Goal: Task Accomplishment & Management: Use online tool/utility

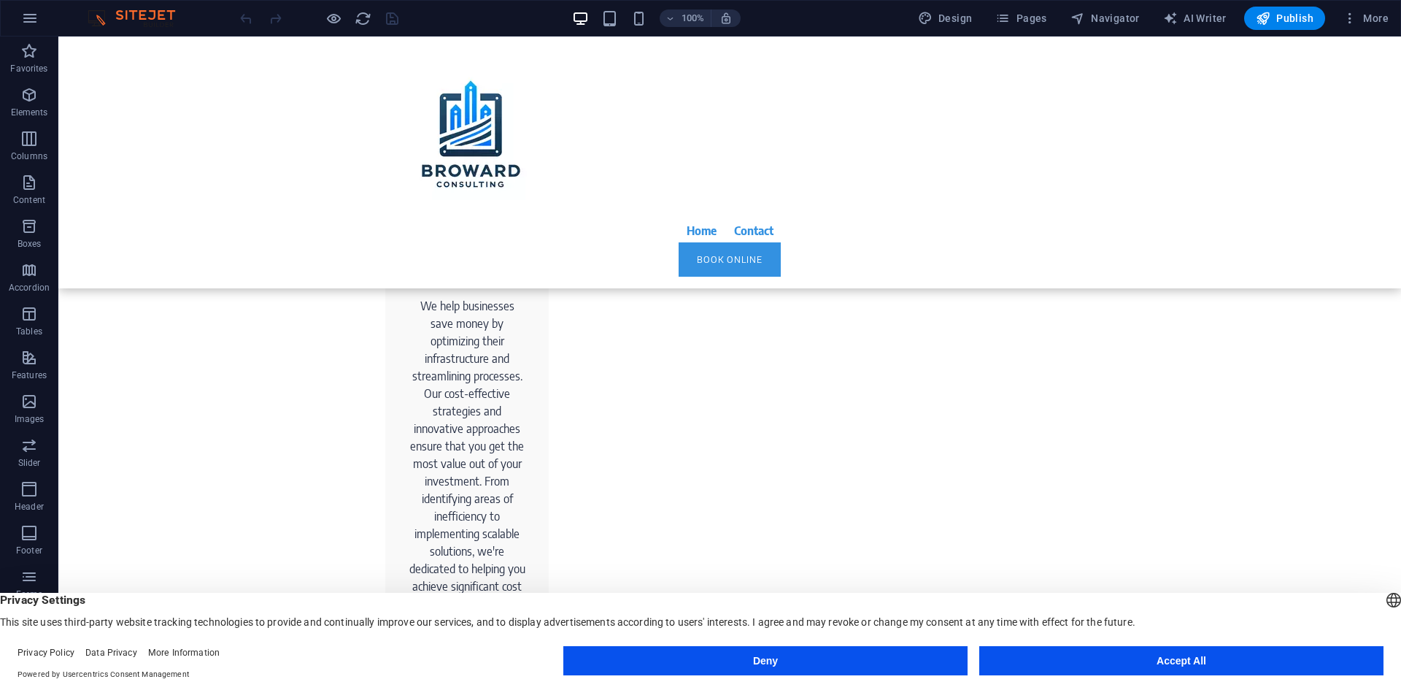
scroll to position [1381, 0]
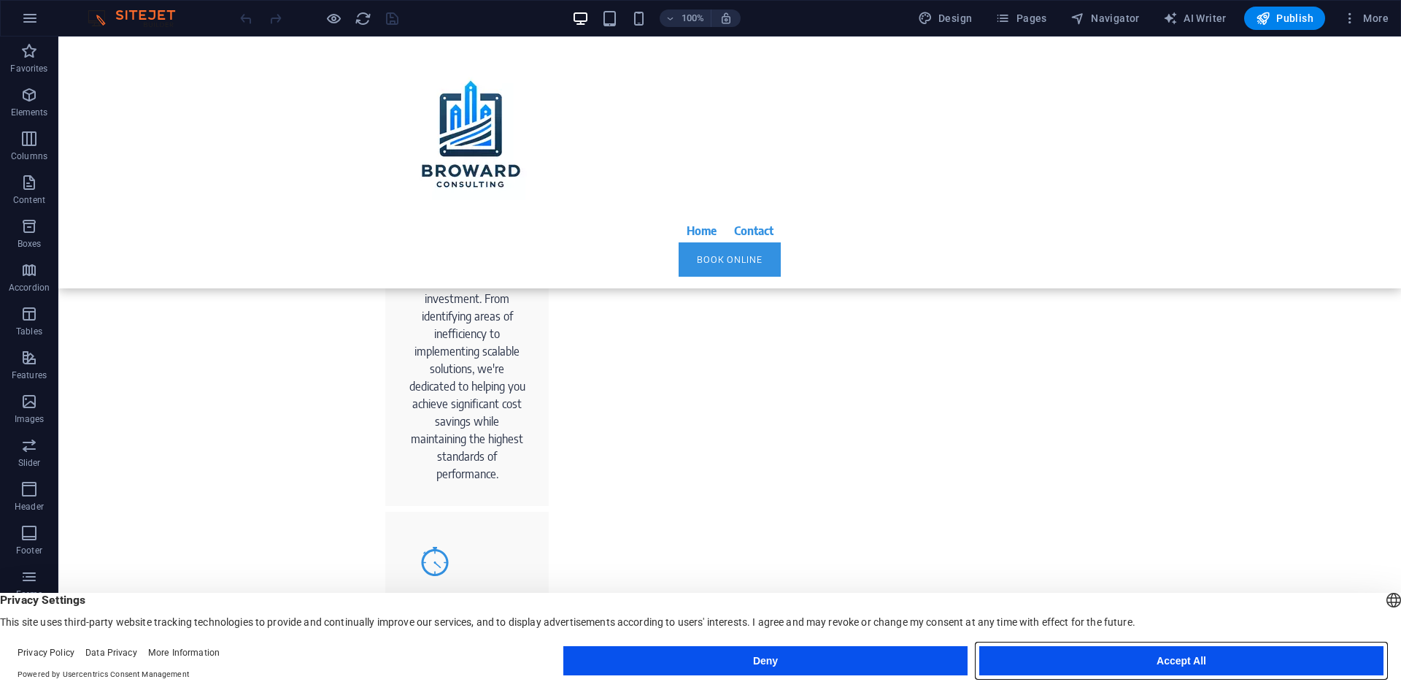
click at [1125, 661] on button "Accept All" at bounding box center [1182, 660] width 404 height 29
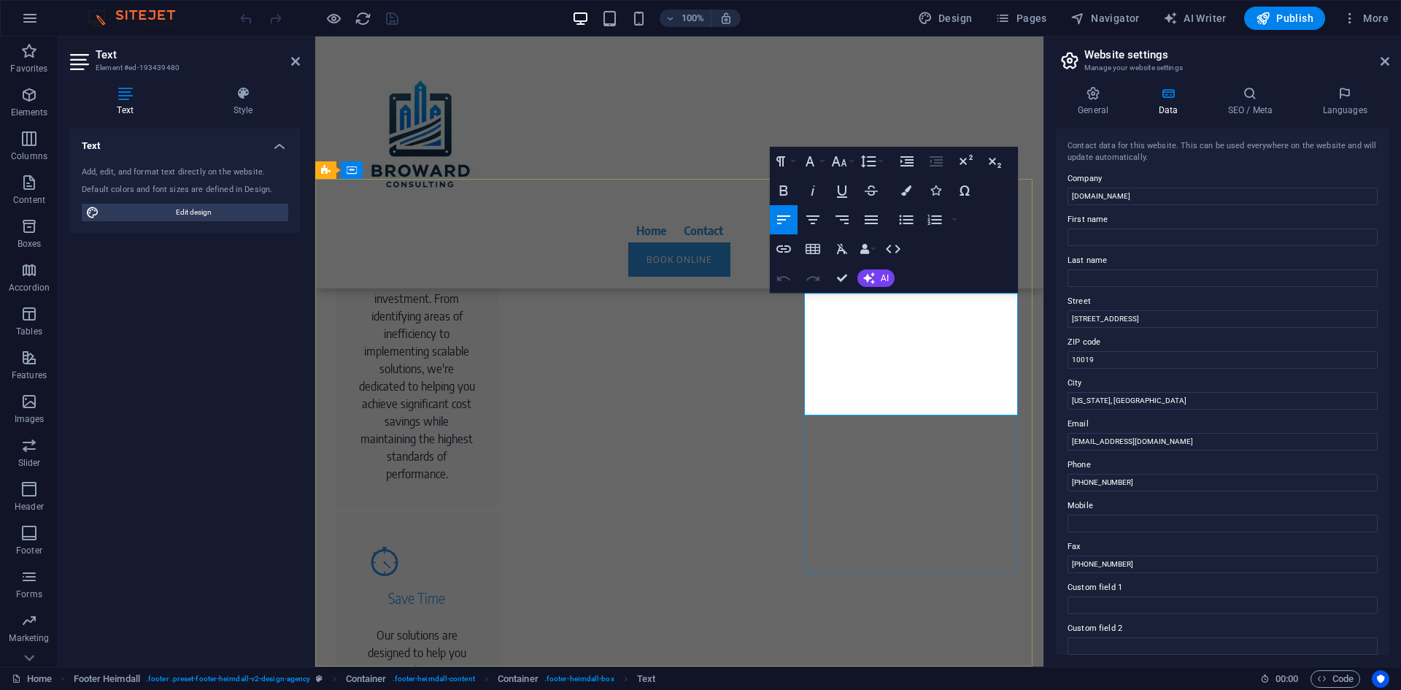
drag, startPoint x: 842, startPoint y: 296, endPoint x: 931, endPoint y: 293, distance: 88.4
copy span "[PHONE_NUMBER]"
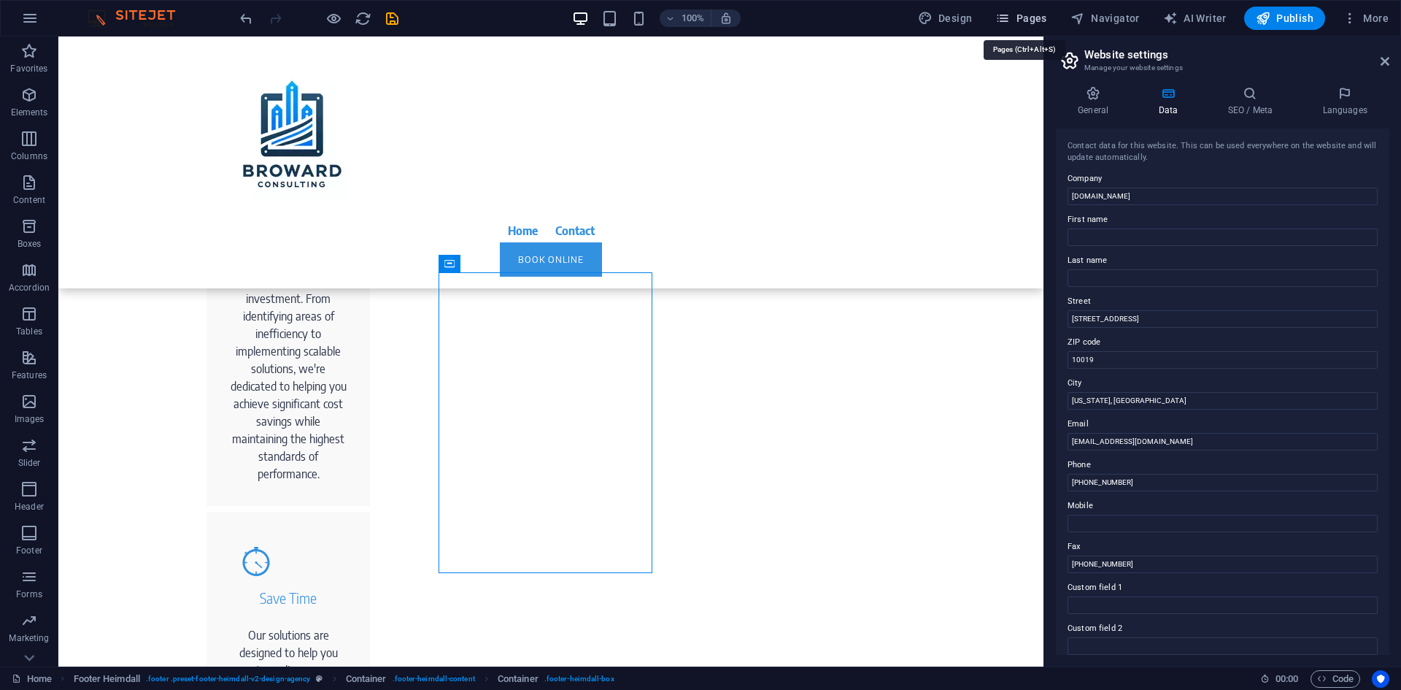
click at [1010, 15] on icon "button" at bounding box center [1003, 18] width 15 height 15
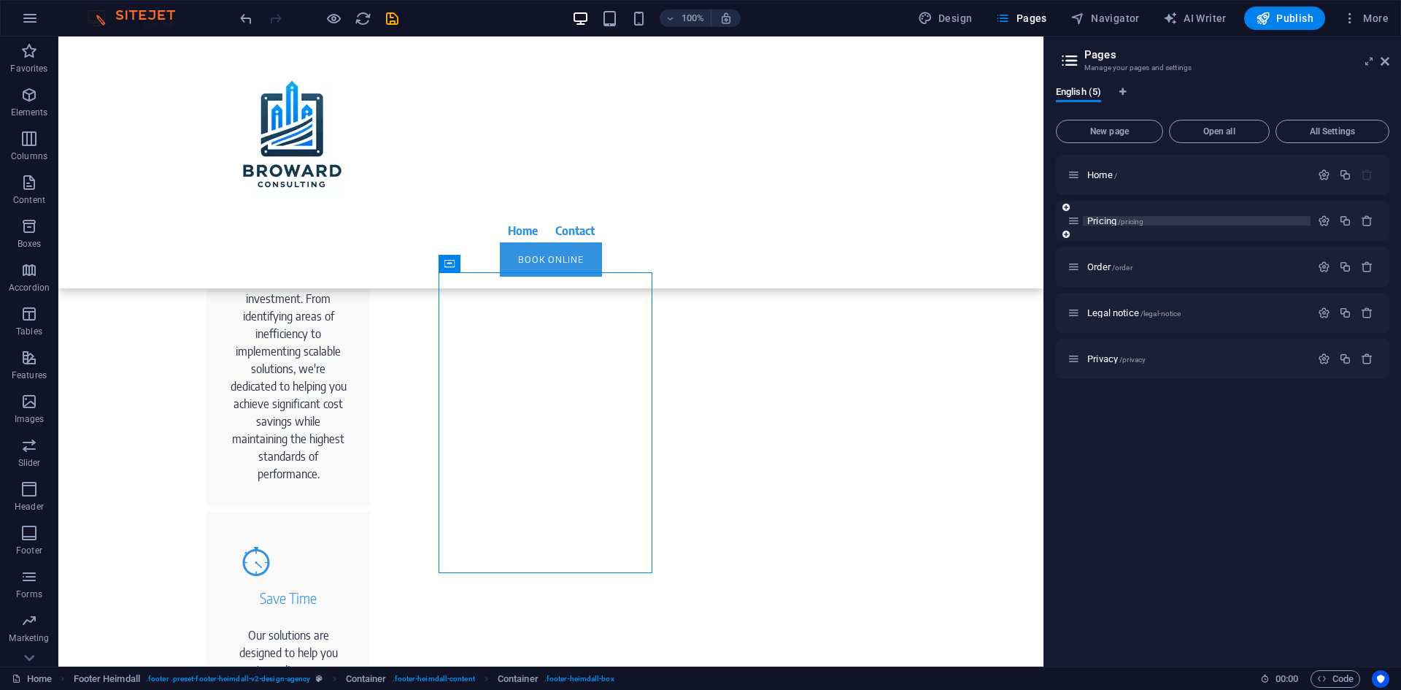
click at [1222, 220] on p "Pricing /pricing" at bounding box center [1197, 220] width 219 height 9
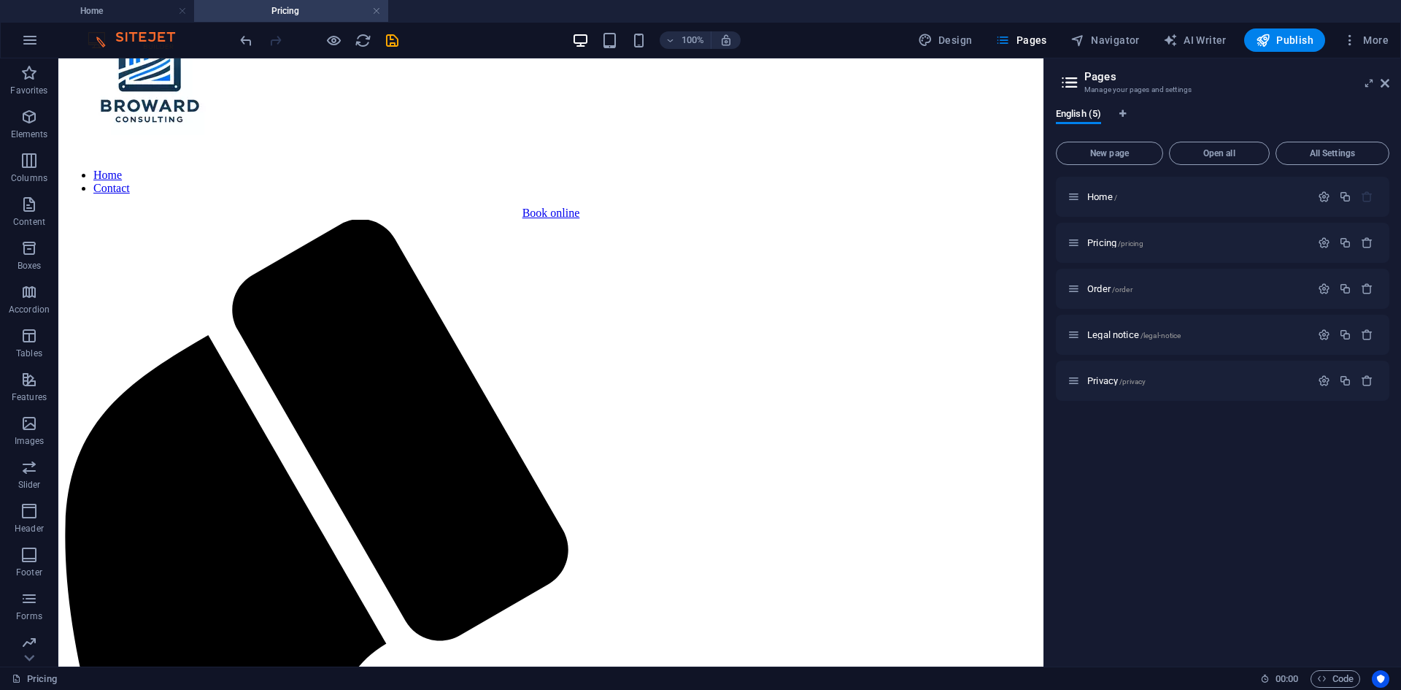
scroll to position [701, 0]
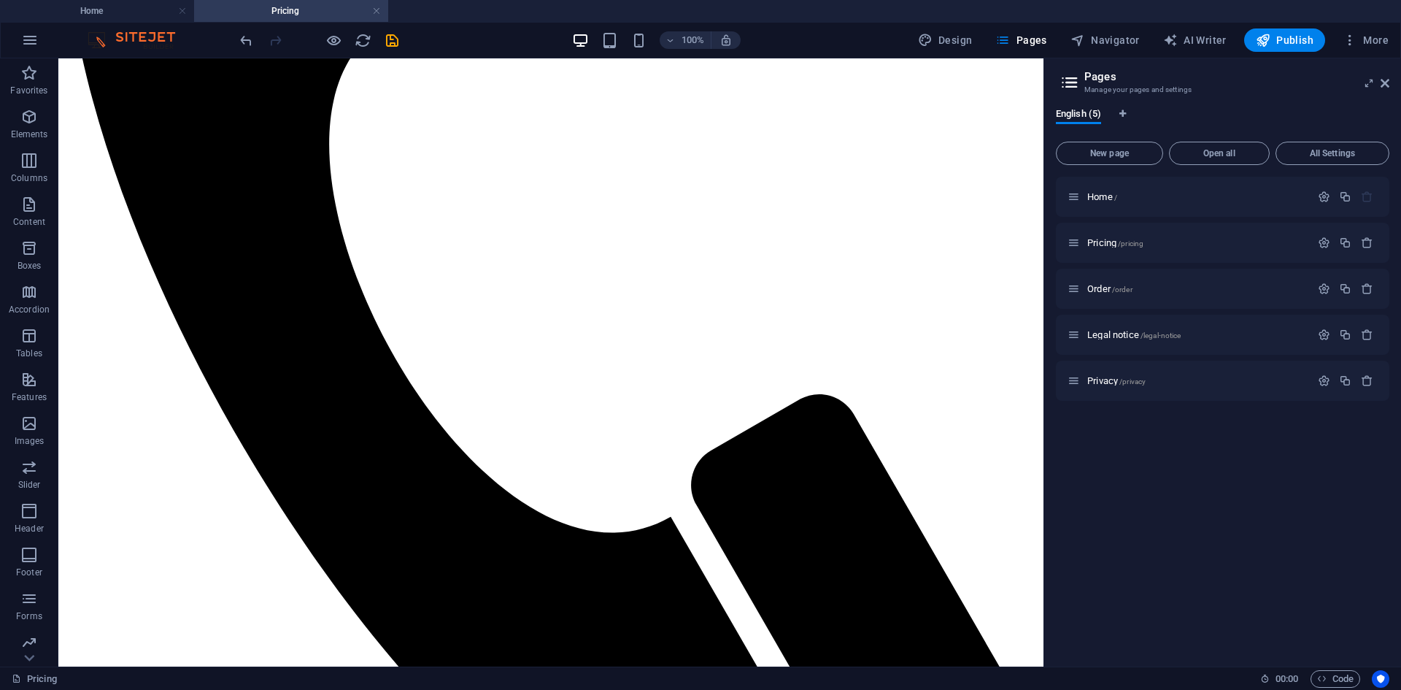
drag, startPoint x: 1034, startPoint y: 315, endPoint x: 1133, endPoint y: 718, distance: 415.0
click at [1112, 338] on span "Legal notice /legal-notice" at bounding box center [1134, 334] width 93 height 11
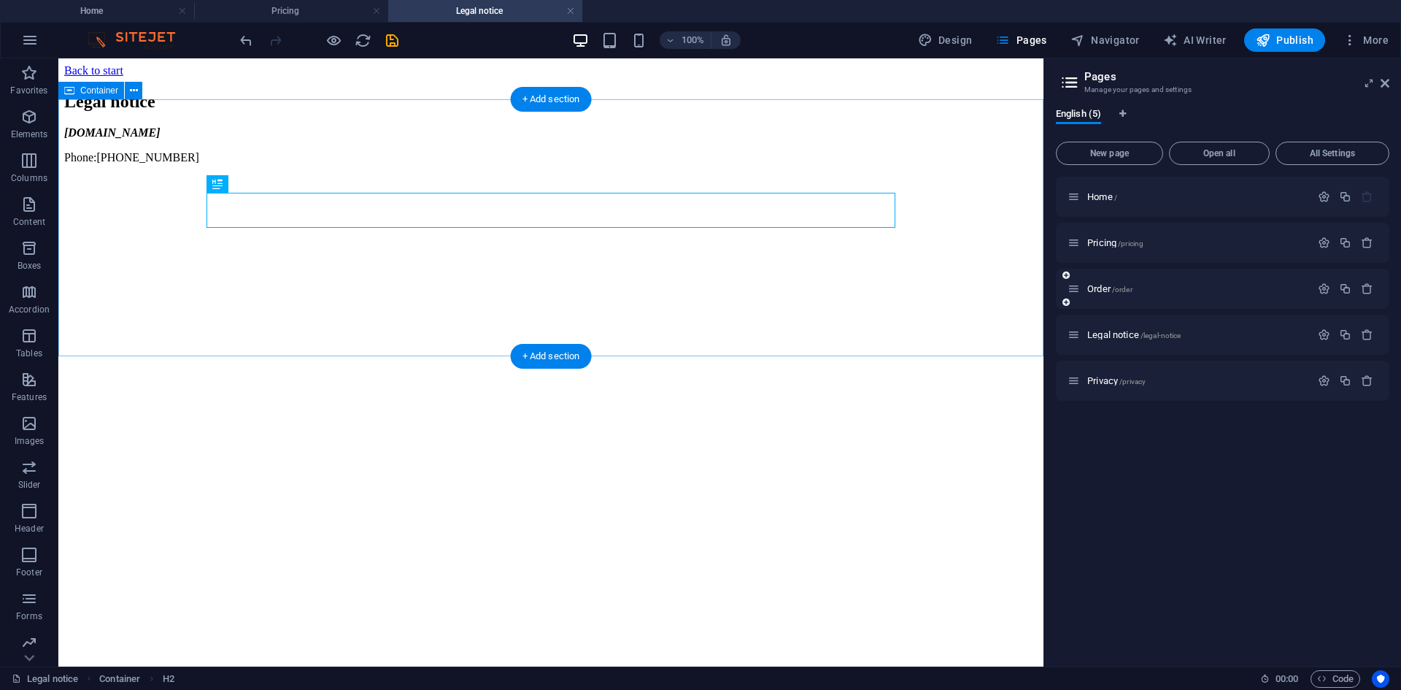
scroll to position [0, 0]
click at [303, 164] on div "[DOMAIN_NAME] Phone: [PHONE_NUMBER]" at bounding box center [551, 145] width 974 height 38
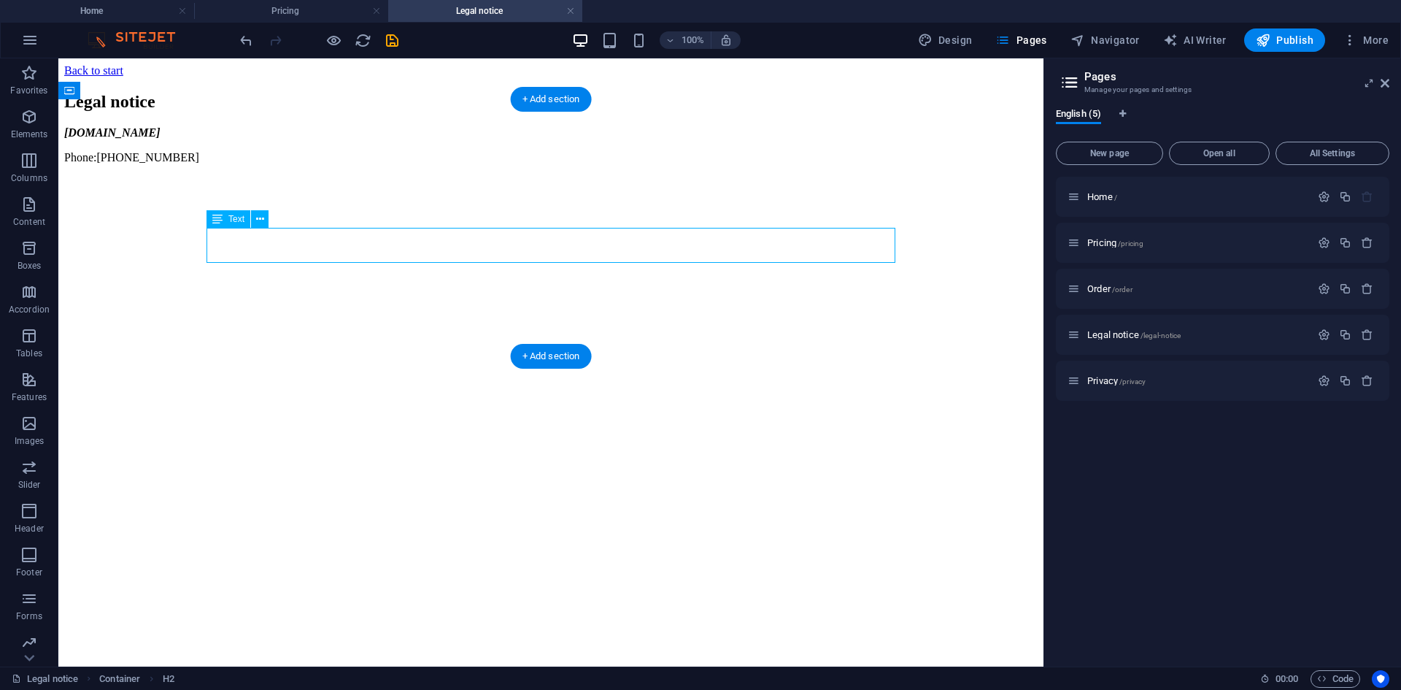
click at [303, 164] on div "[DOMAIN_NAME] Phone: [PHONE_NUMBER]" at bounding box center [551, 145] width 974 height 38
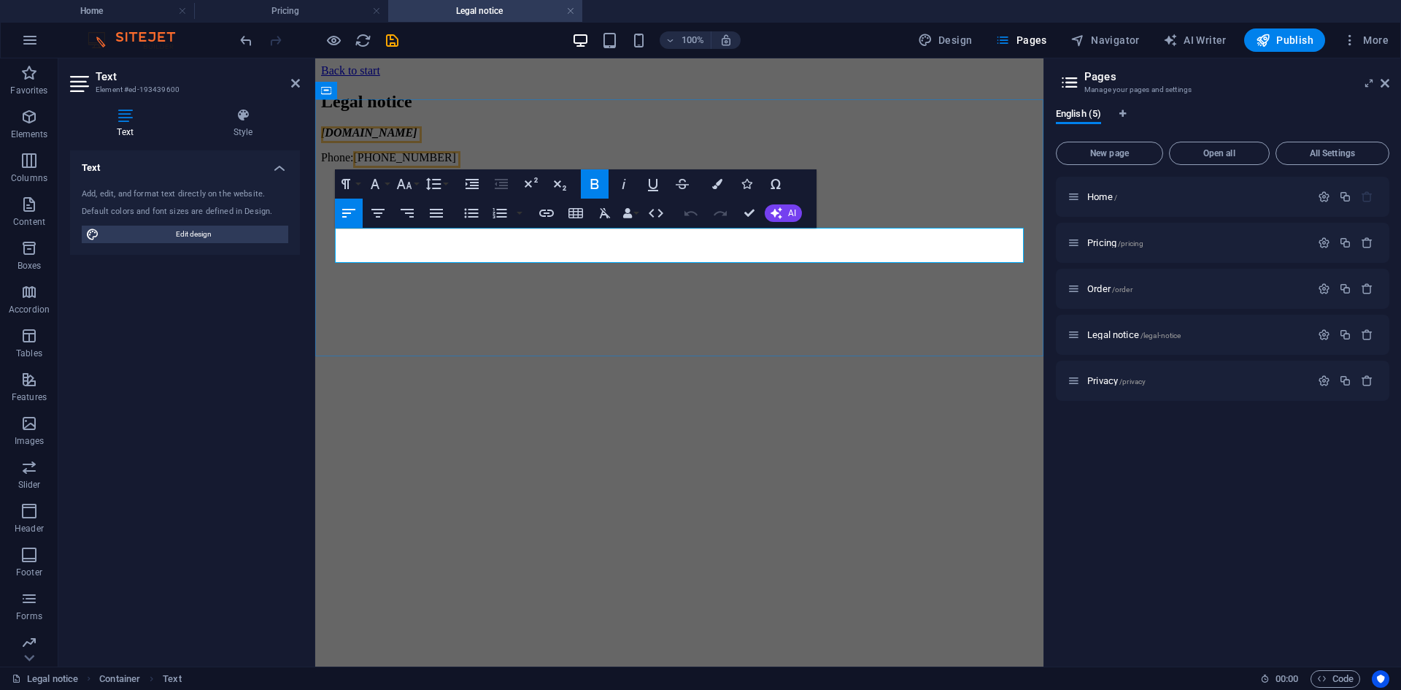
drag, startPoint x: 373, startPoint y: 253, endPoint x: 488, endPoint y: 250, distance: 115.4
click at [488, 164] on p "Phone: [PHONE_NUMBER]" at bounding box center [679, 157] width 717 height 13
click at [1109, 243] on span "Pricing /pricing" at bounding box center [1116, 242] width 56 height 11
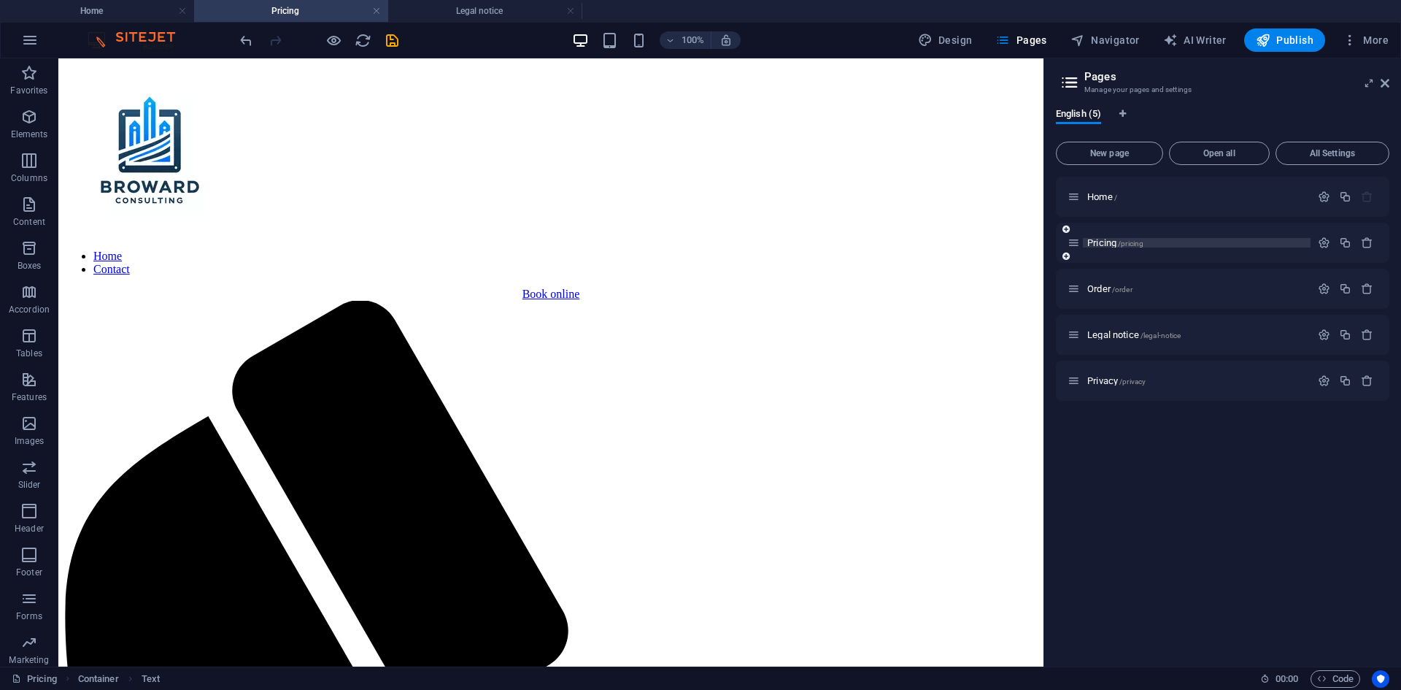
scroll to position [642, 0]
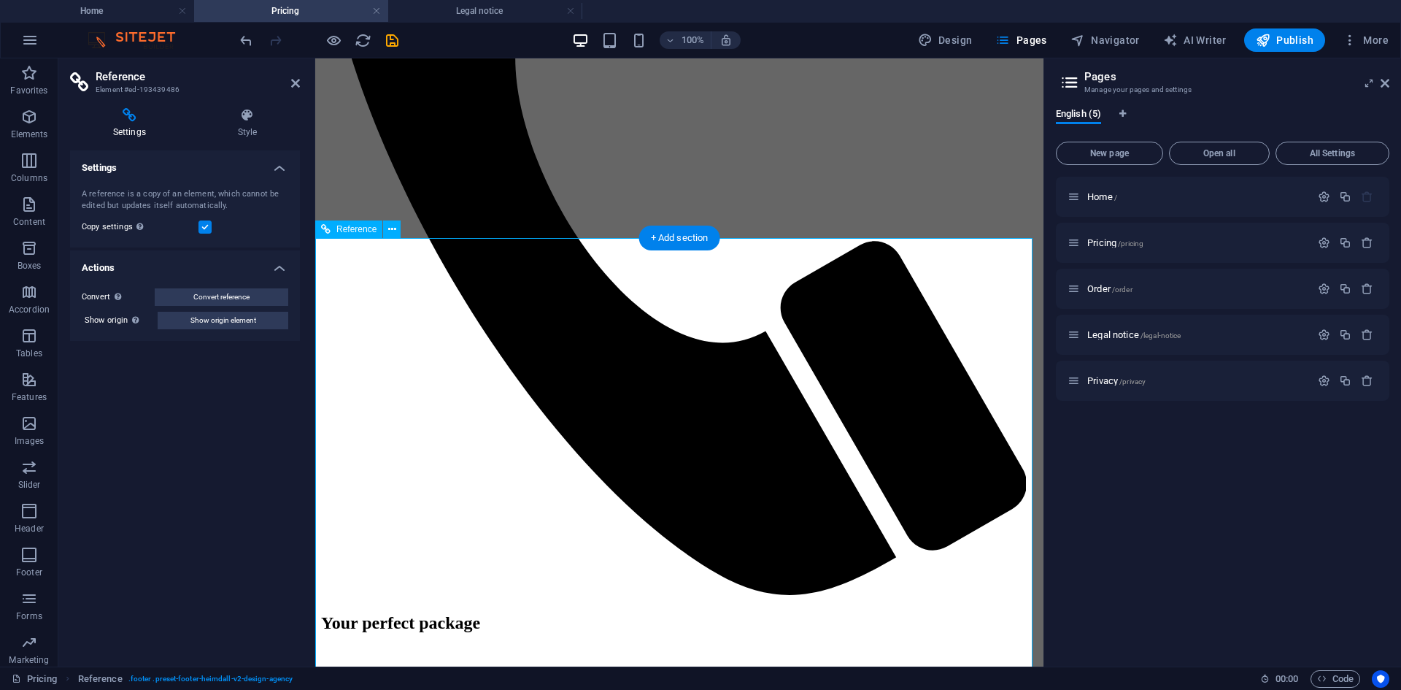
click at [1126, 382] on span "/privacy" at bounding box center [1133, 381] width 26 height 8
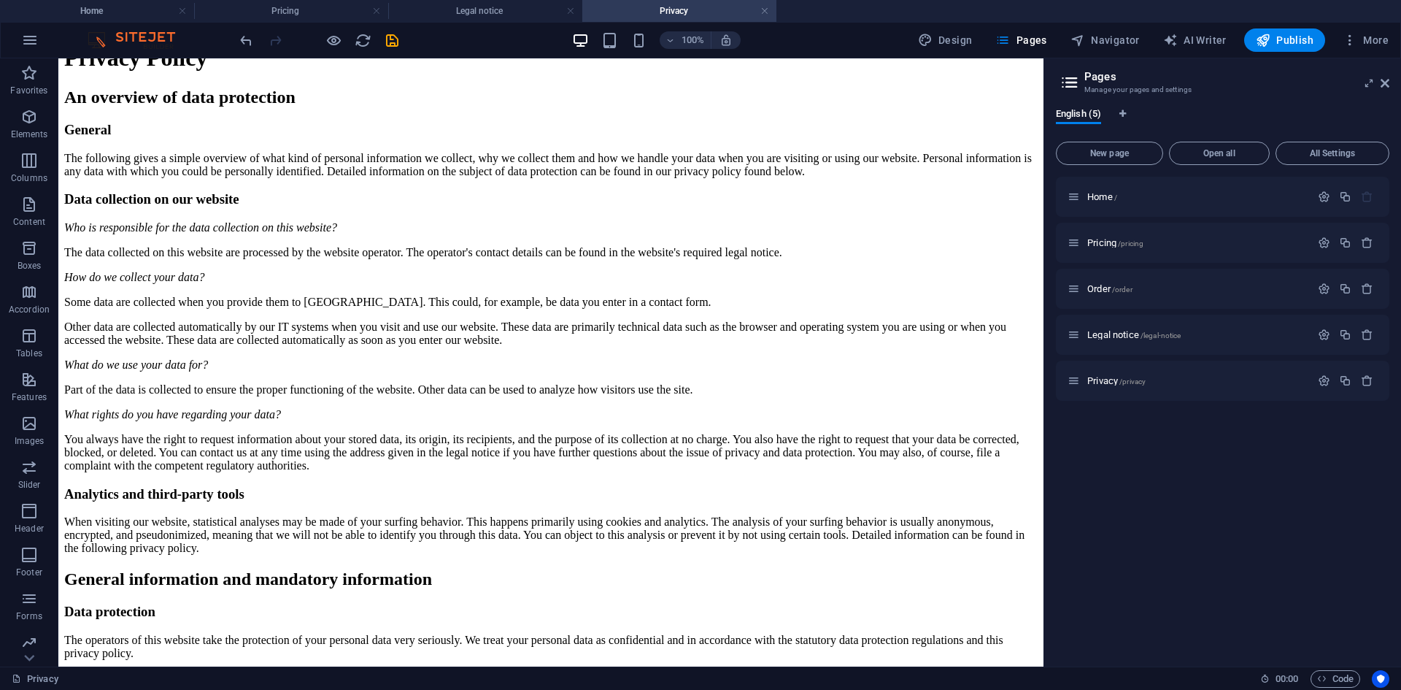
scroll to position [0, 0]
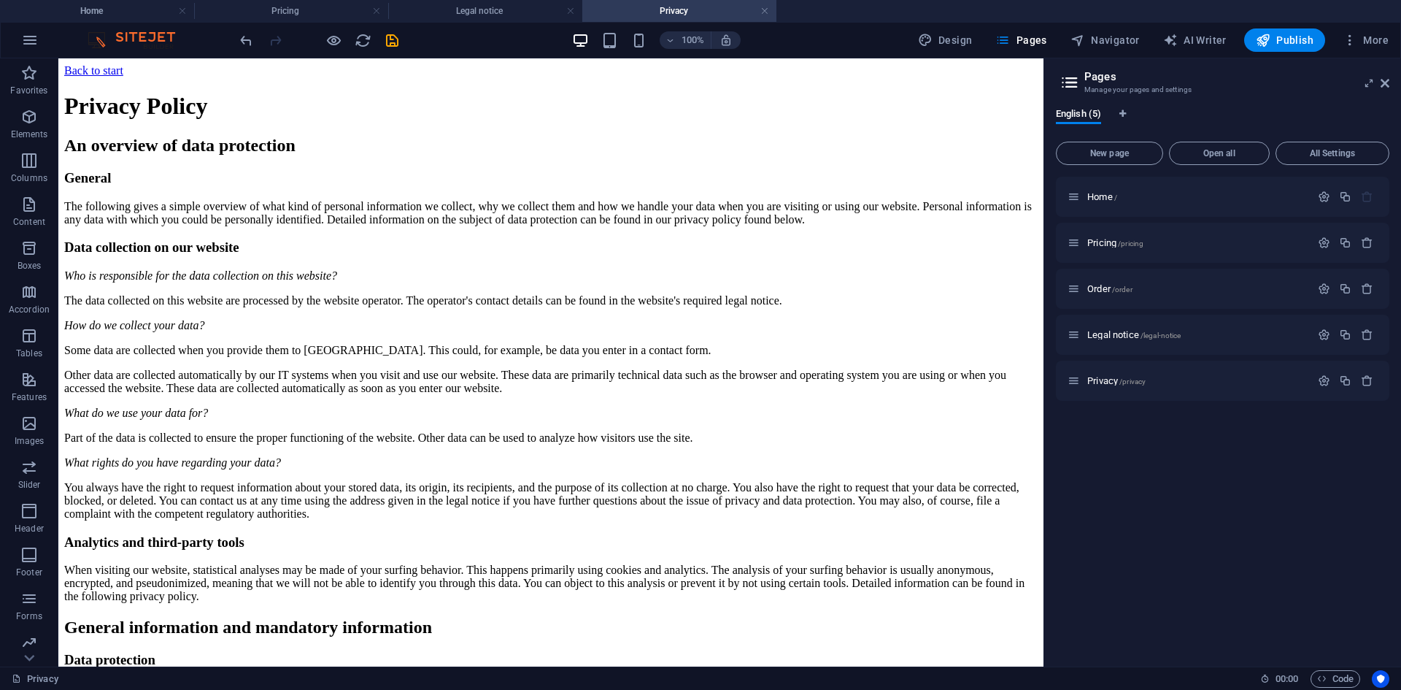
drag, startPoint x: 1043, startPoint y: 148, endPoint x: 1102, endPoint y: 207, distance: 83.6
click at [1114, 298] on div "Order /order" at bounding box center [1223, 289] width 334 height 40
click at [1103, 289] on span "Order /order" at bounding box center [1110, 288] width 45 height 11
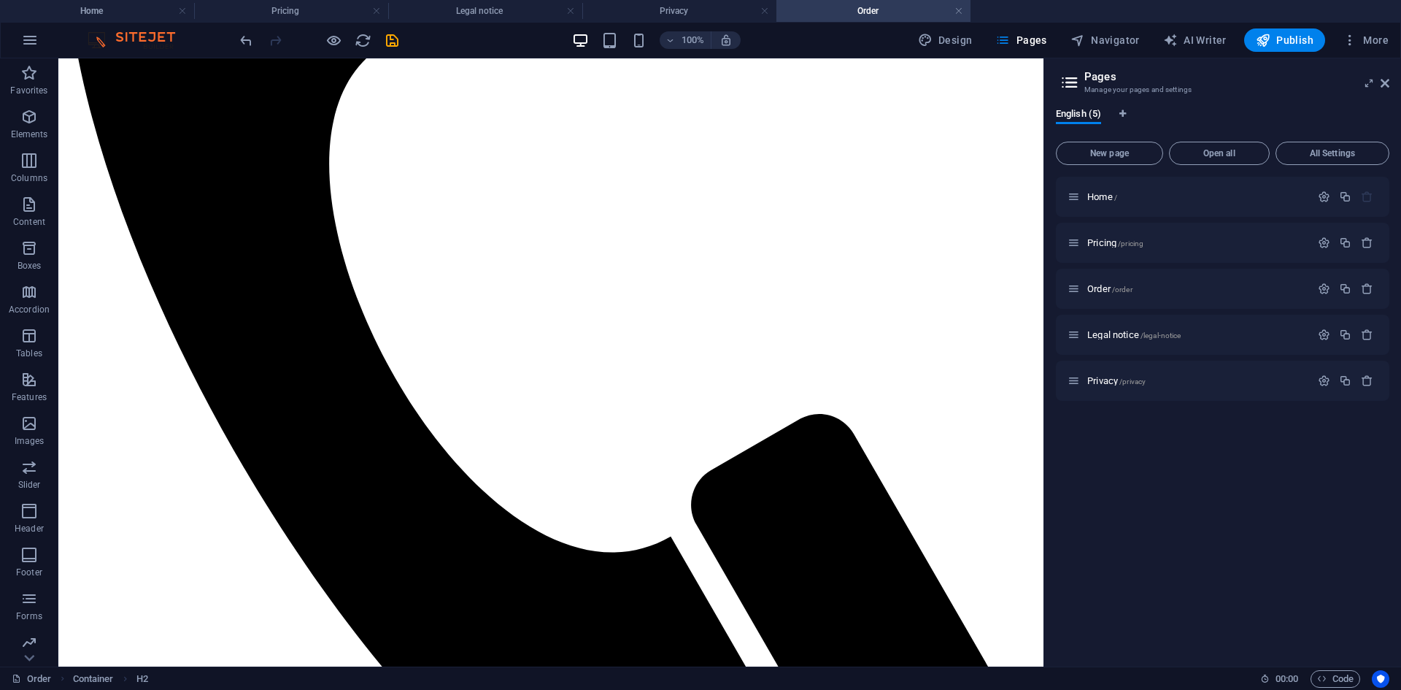
scroll to position [728, 0]
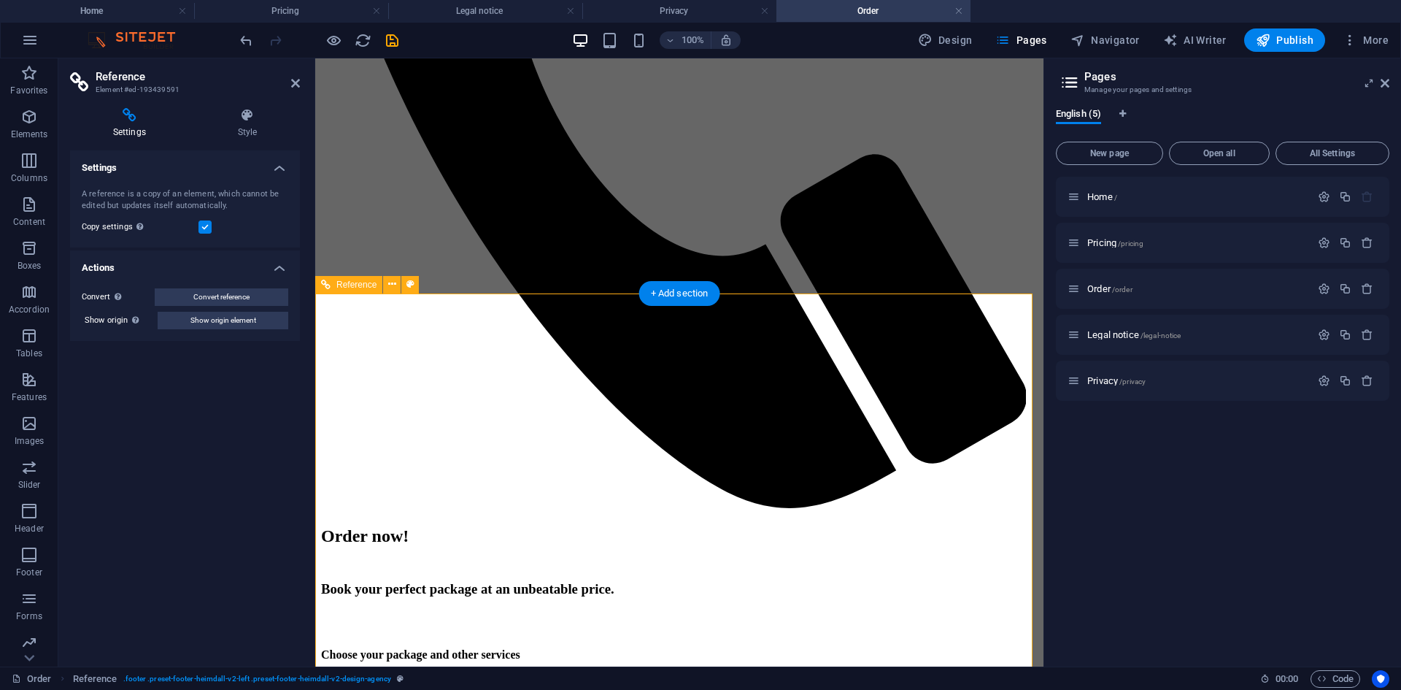
click at [1235, 503] on div "Home / Pricing /pricing Order /order Legal notice /legal-notice Privacy /privacy" at bounding box center [1223, 416] width 334 height 478
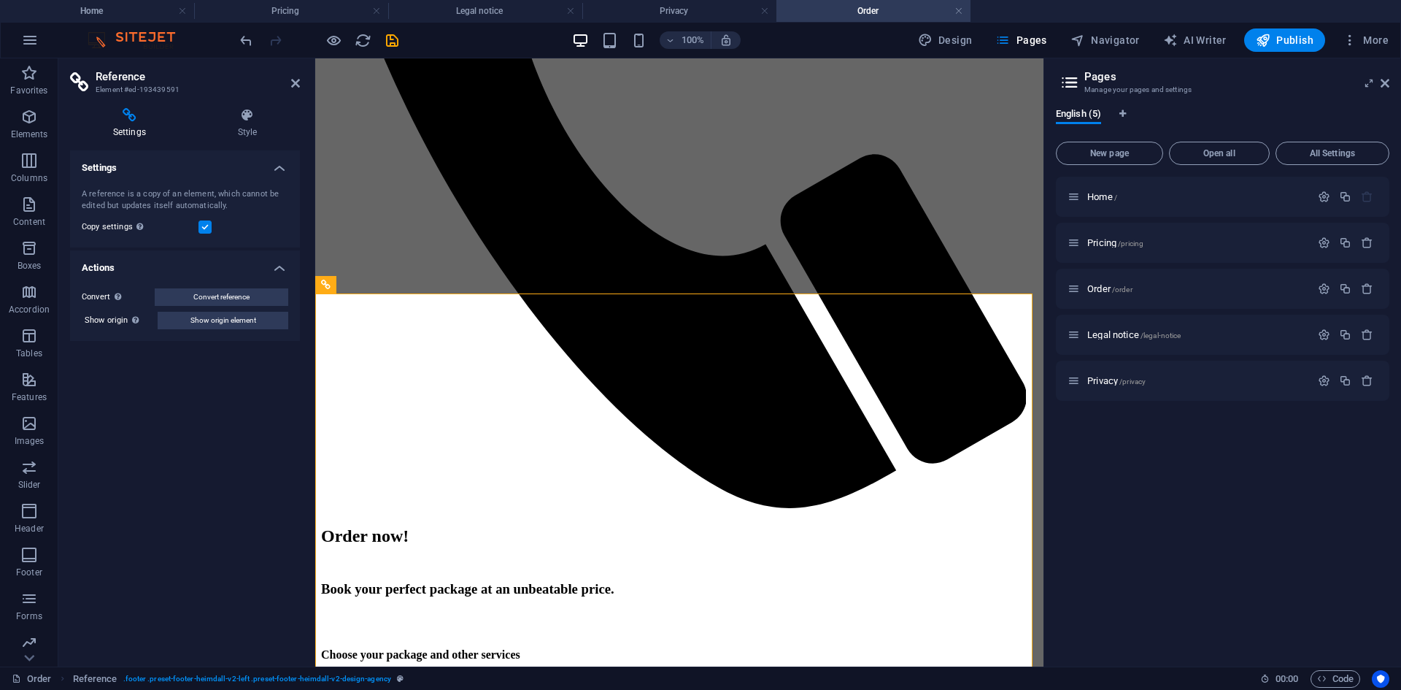
click at [382, 40] on div at bounding box center [319, 39] width 164 height 23
click at [391, 40] on icon "save" at bounding box center [392, 40] width 17 height 17
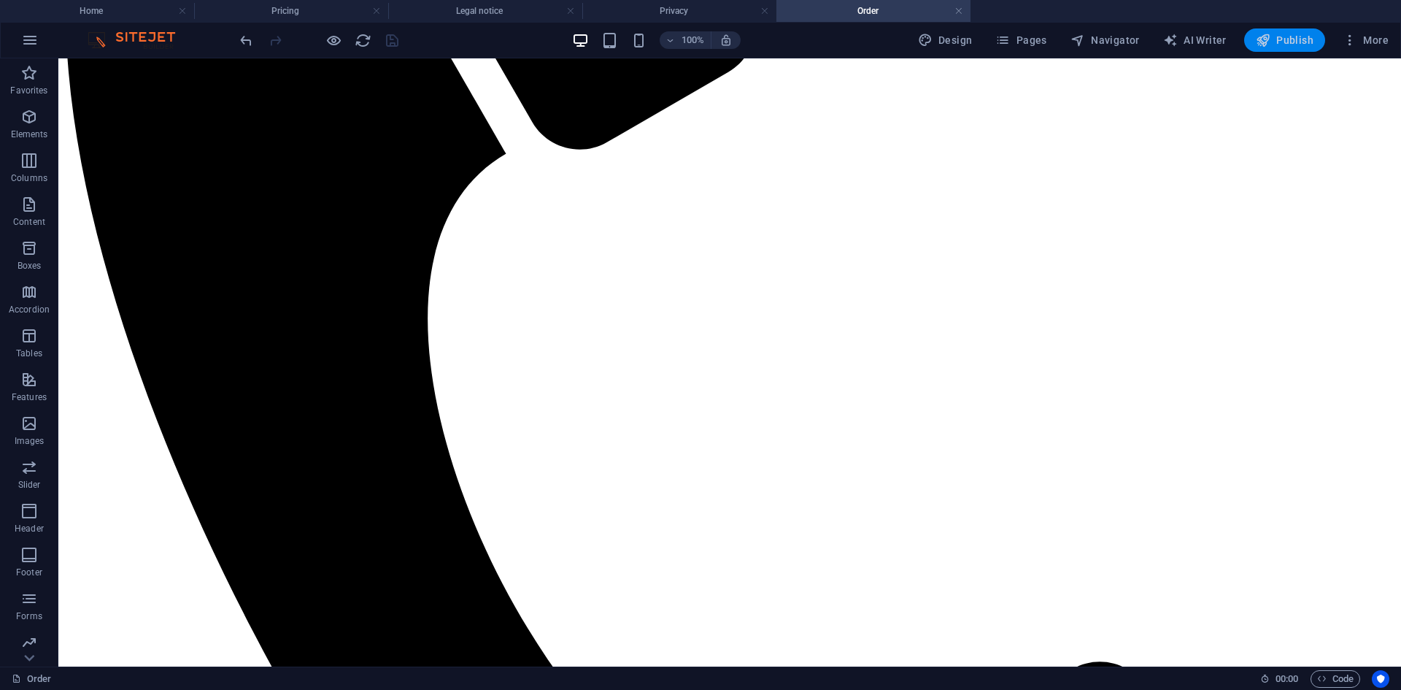
click at [1282, 31] on button "Publish" at bounding box center [1285, 39] width 81 height 23
